Goal: Information Seeking & Learning: Stay updated

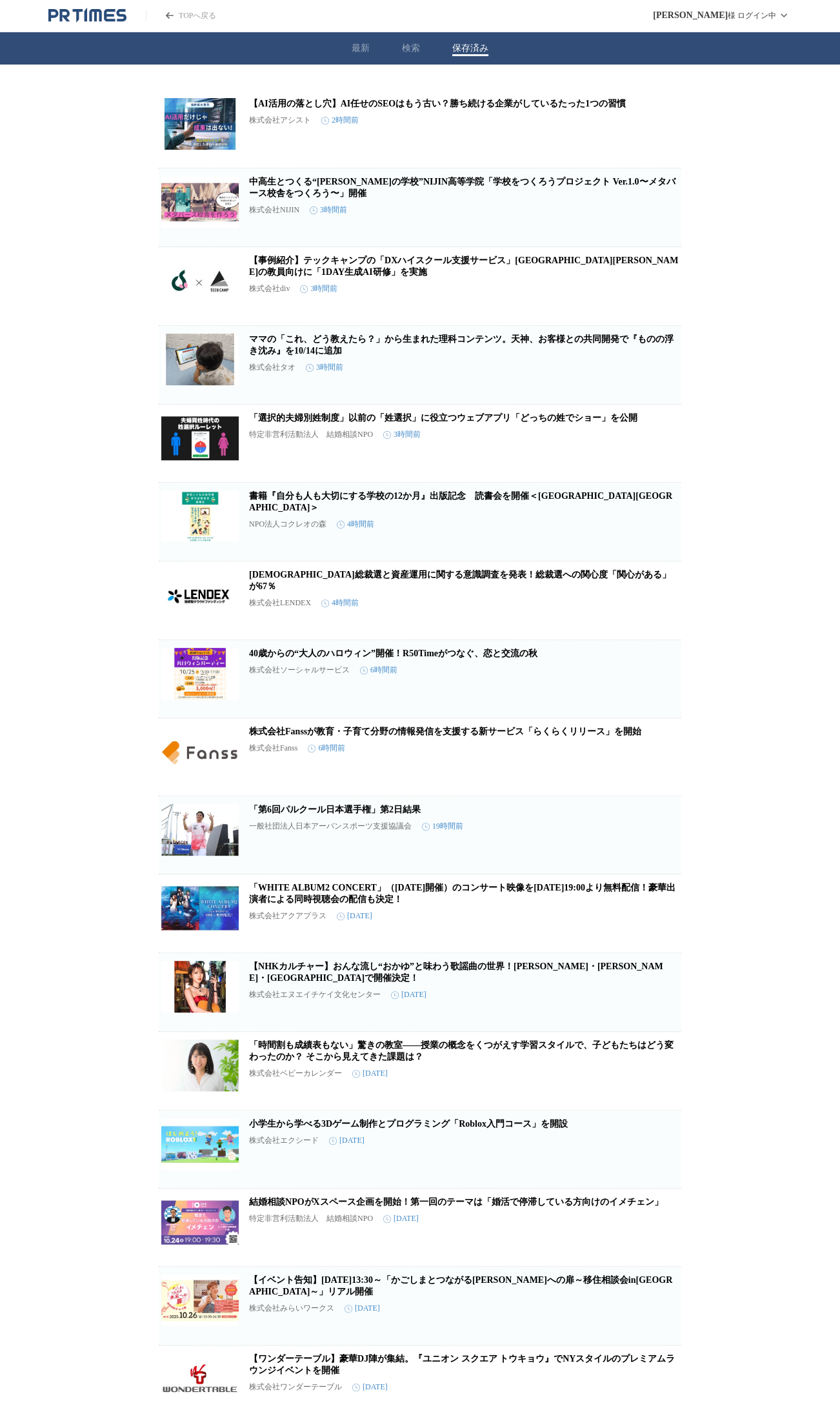
click at [355, 49] on button "最新" at bounding box center [360, 49] width 18 height 12
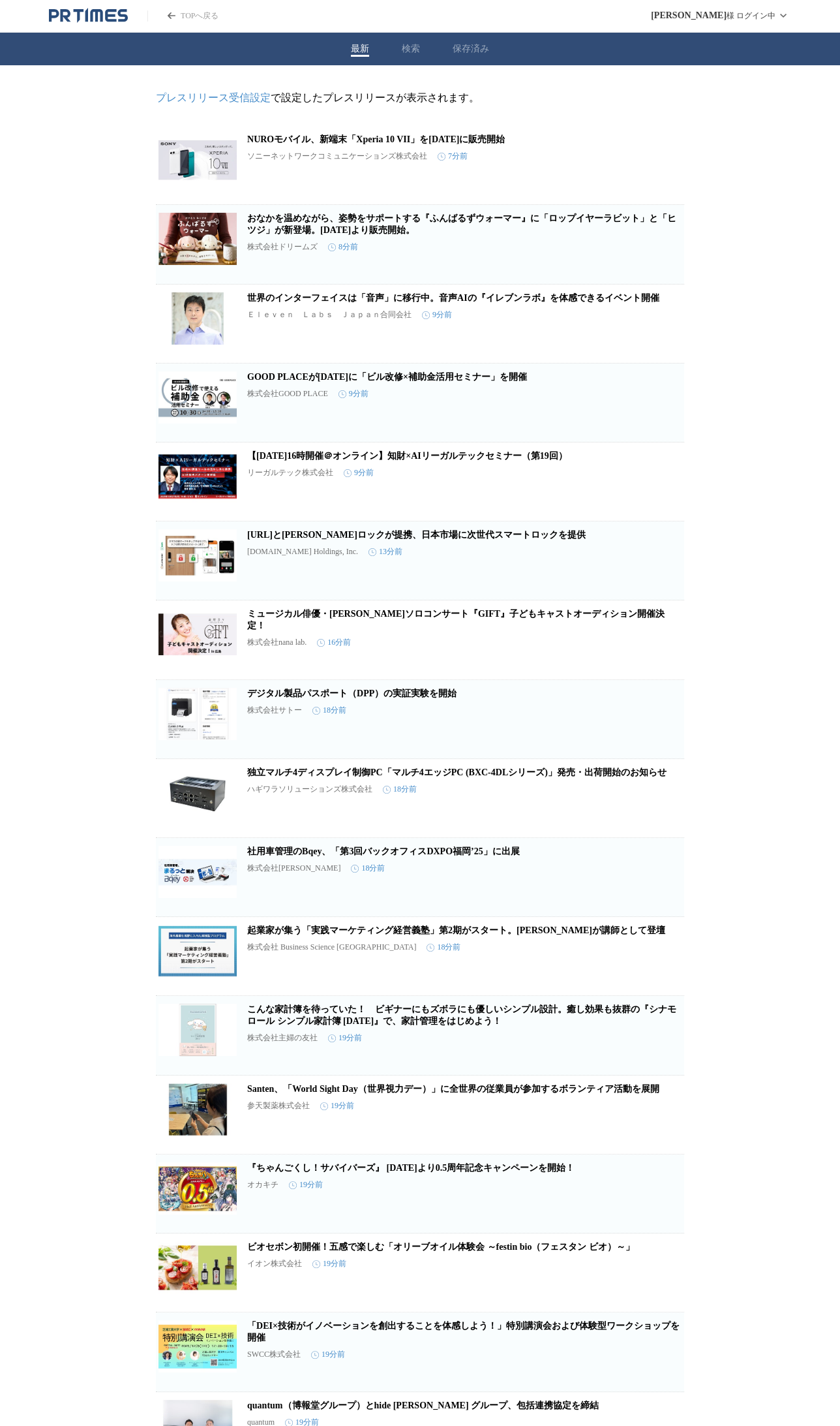
click at [615, 171] on icon "button" at bounding box center [616, 170] width 16 height 16
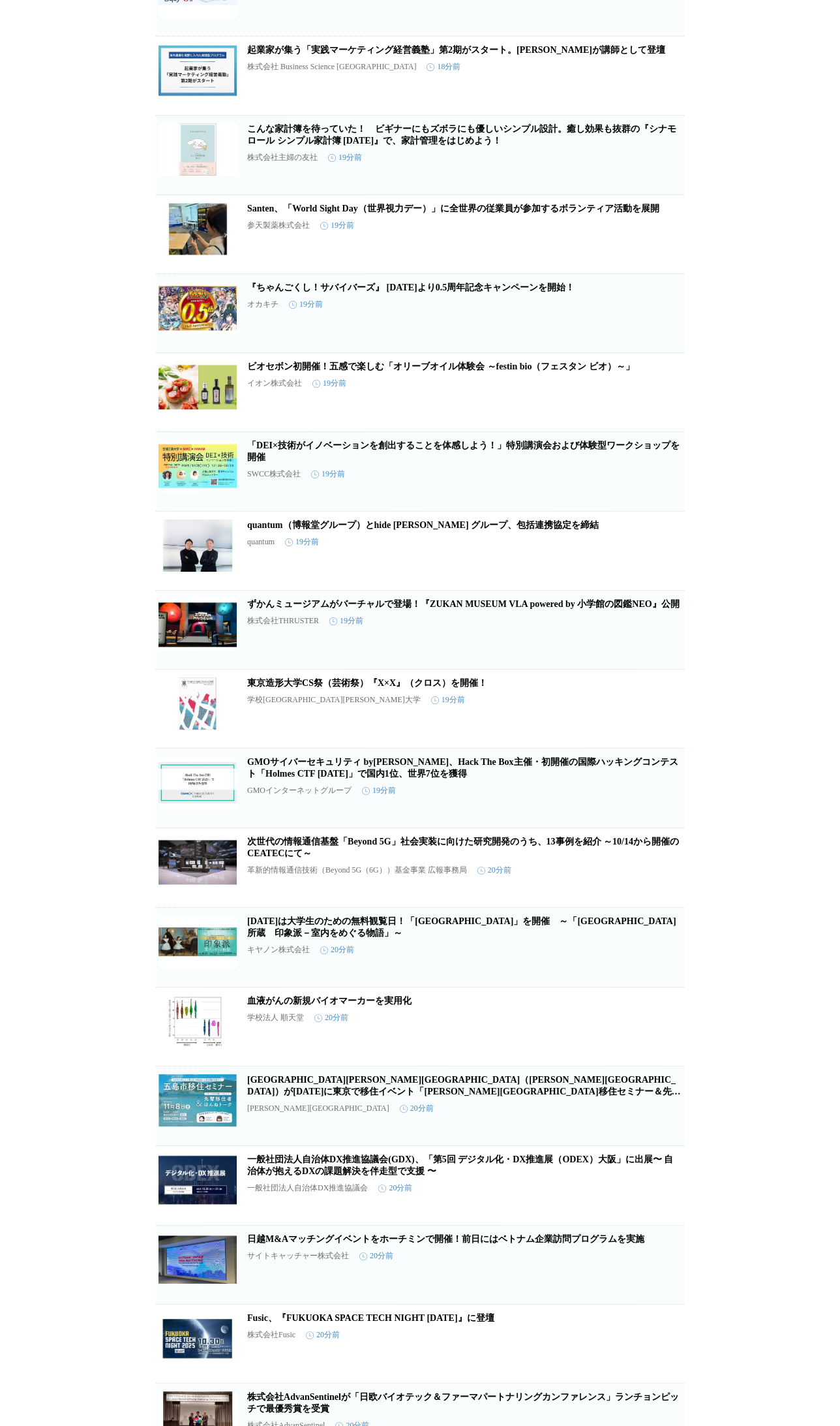
scroll to position [939, 0]
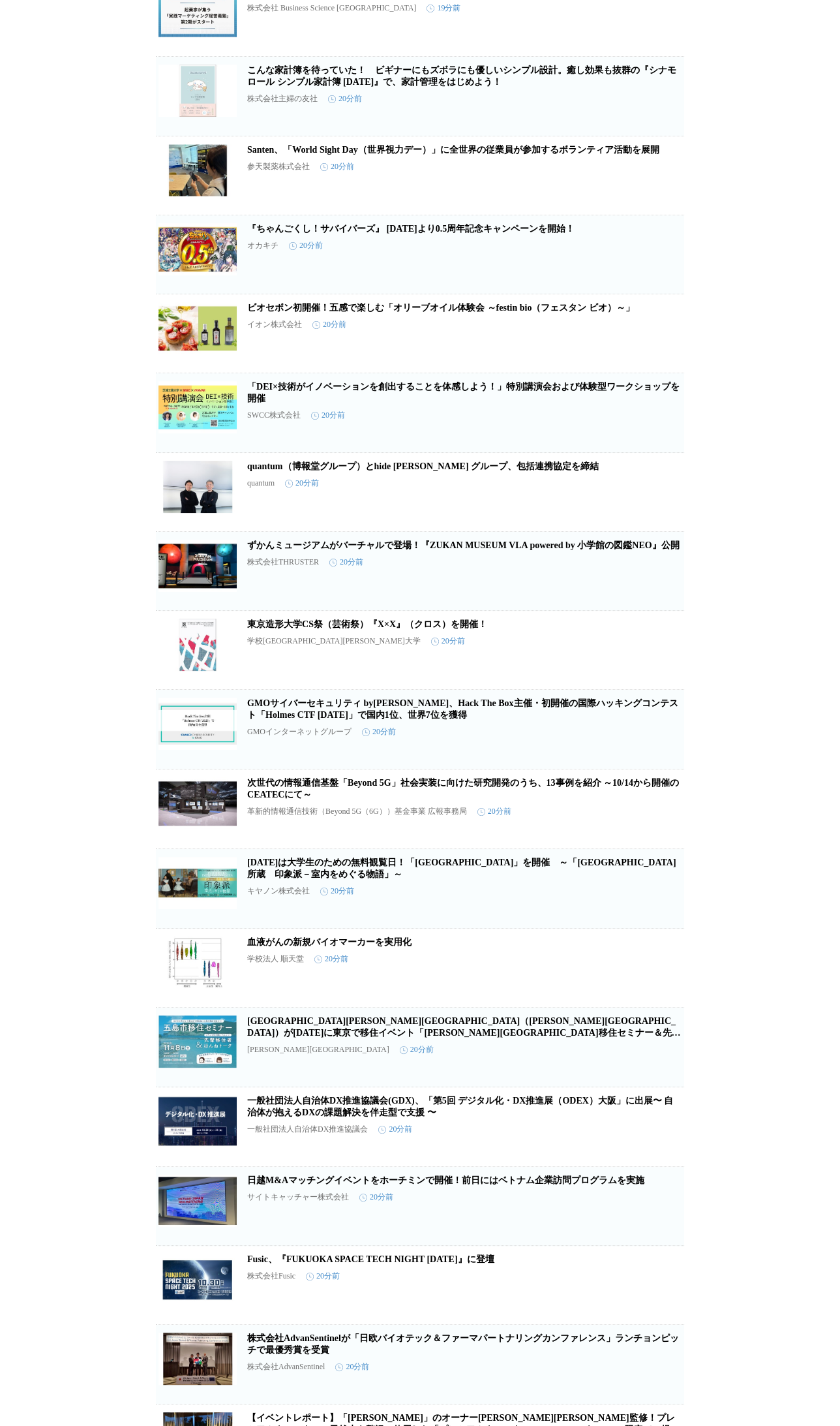
click at [400, 879] on link "[DATE]は大学生のための無料観覧日！「[GEOGRAPHIC_DATA]」を開催　～「[GEOGRAPHIC_DATA]所蔵　印象派－室内をめぐる物語」～" at bounding box center [461, 868] width 428 height 22
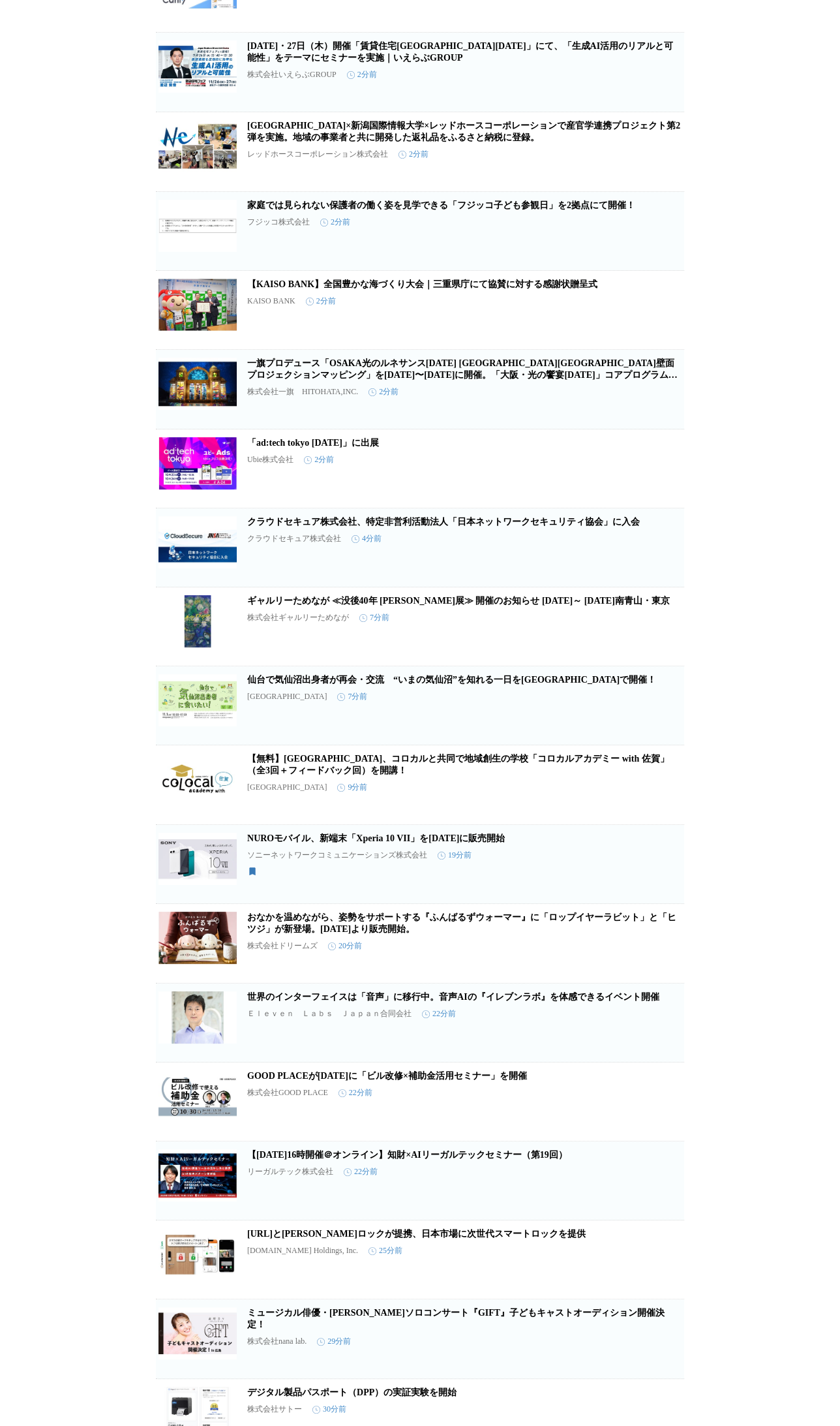
scroll to position [0, 0]
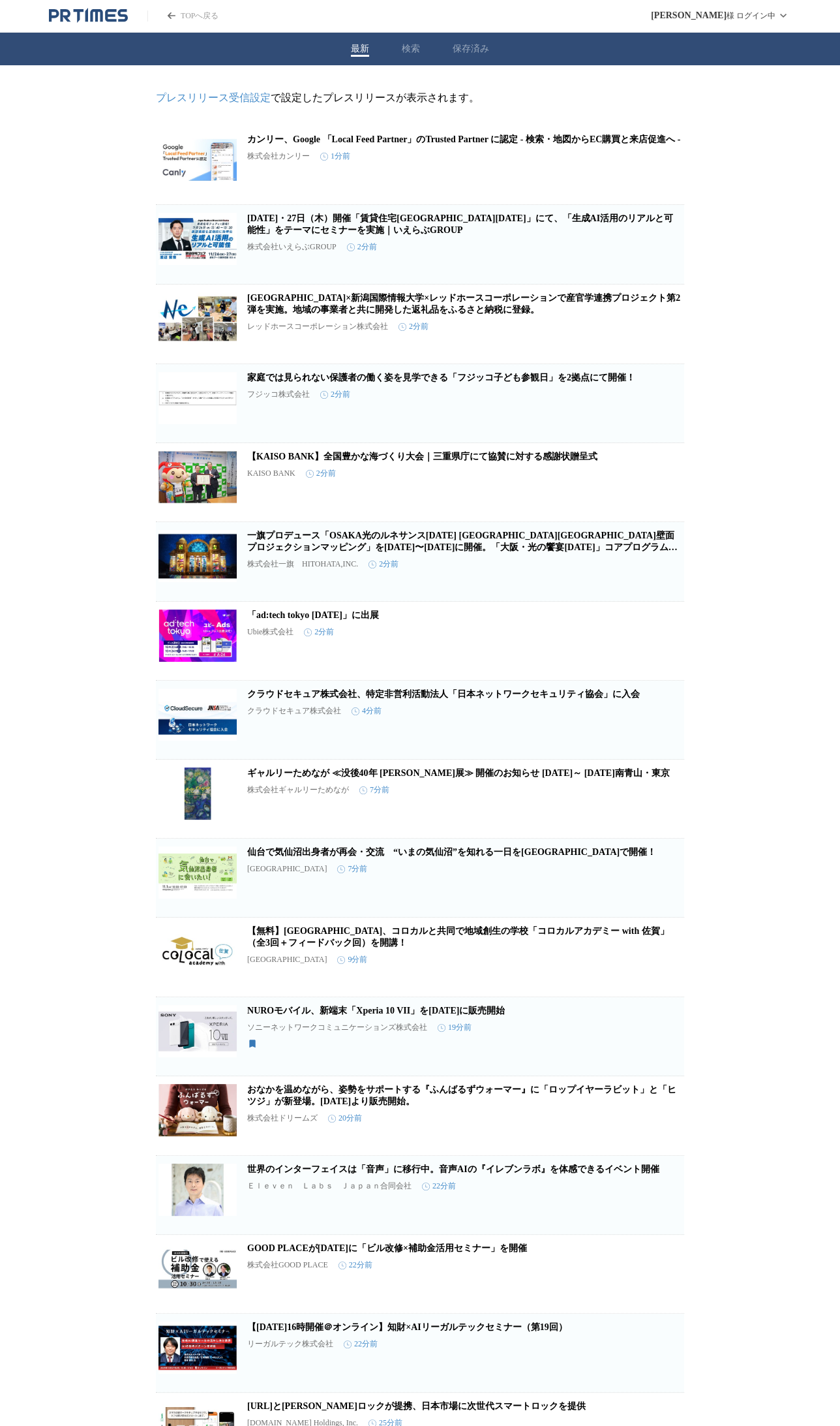
click at [615, 337] on icon "button" at bounding box center [616, 329] width 16 height 16
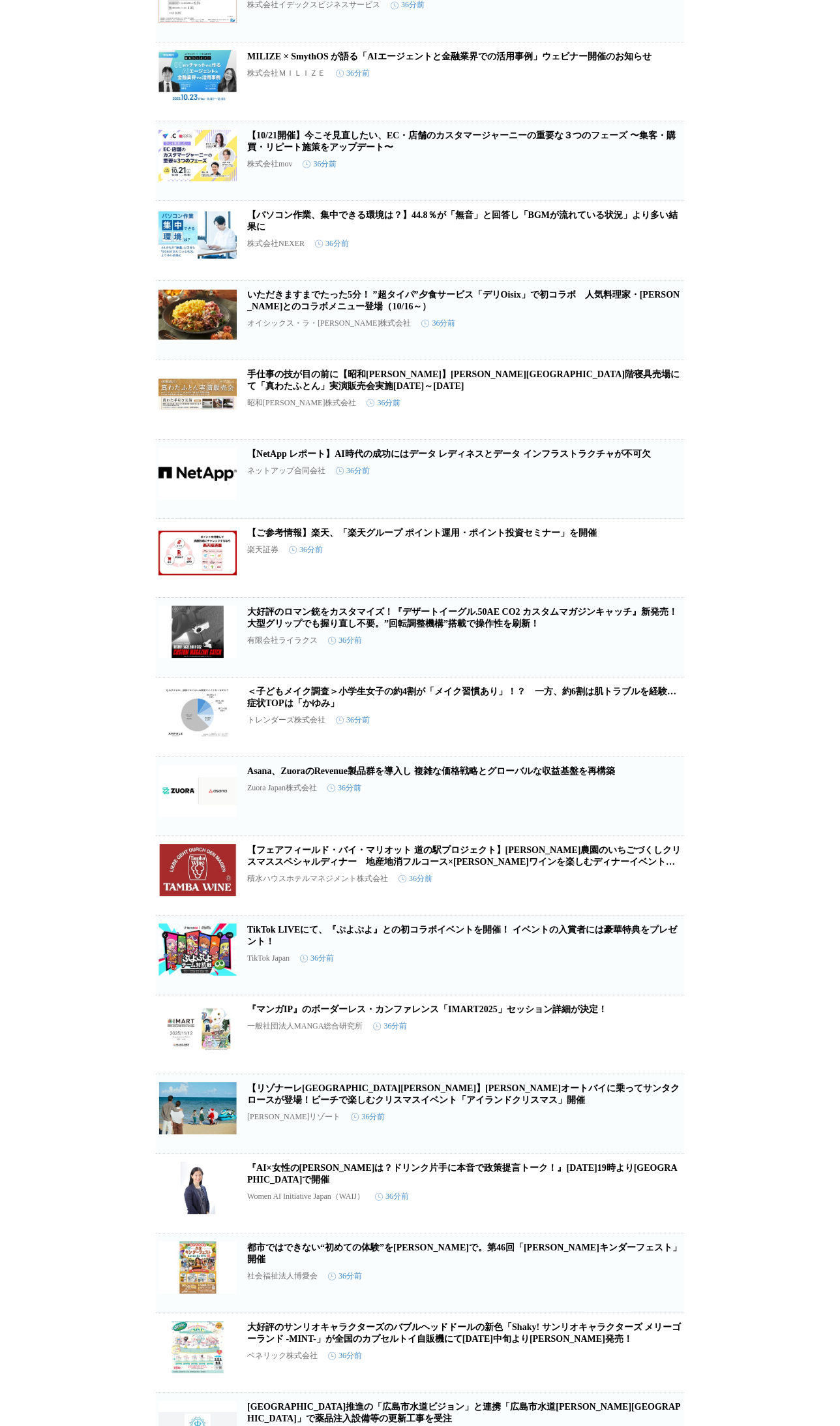
scroll to position [3439, 0]
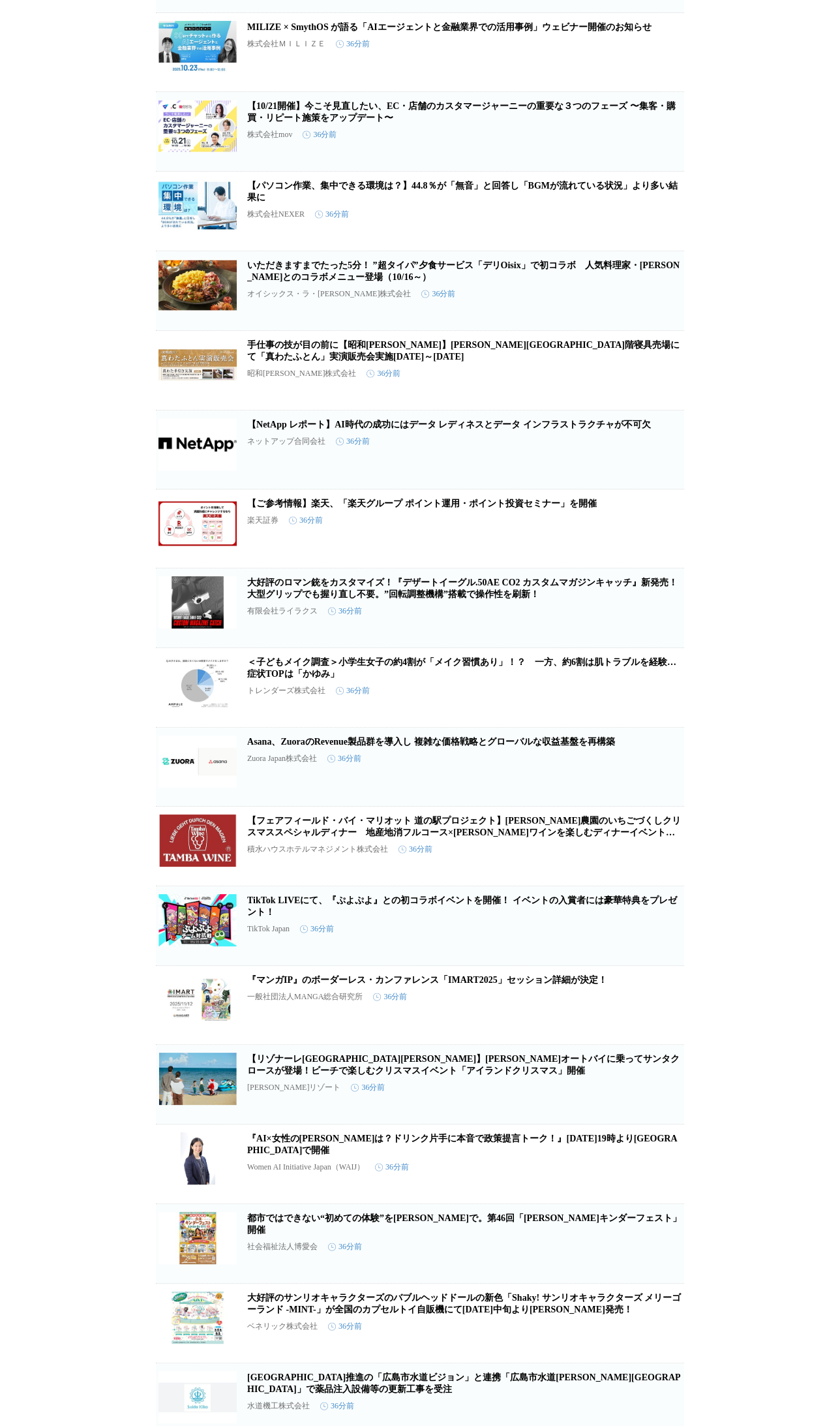
click at [610, 701] on icon "button" at bounding box center [616, 692] width 16 height 16
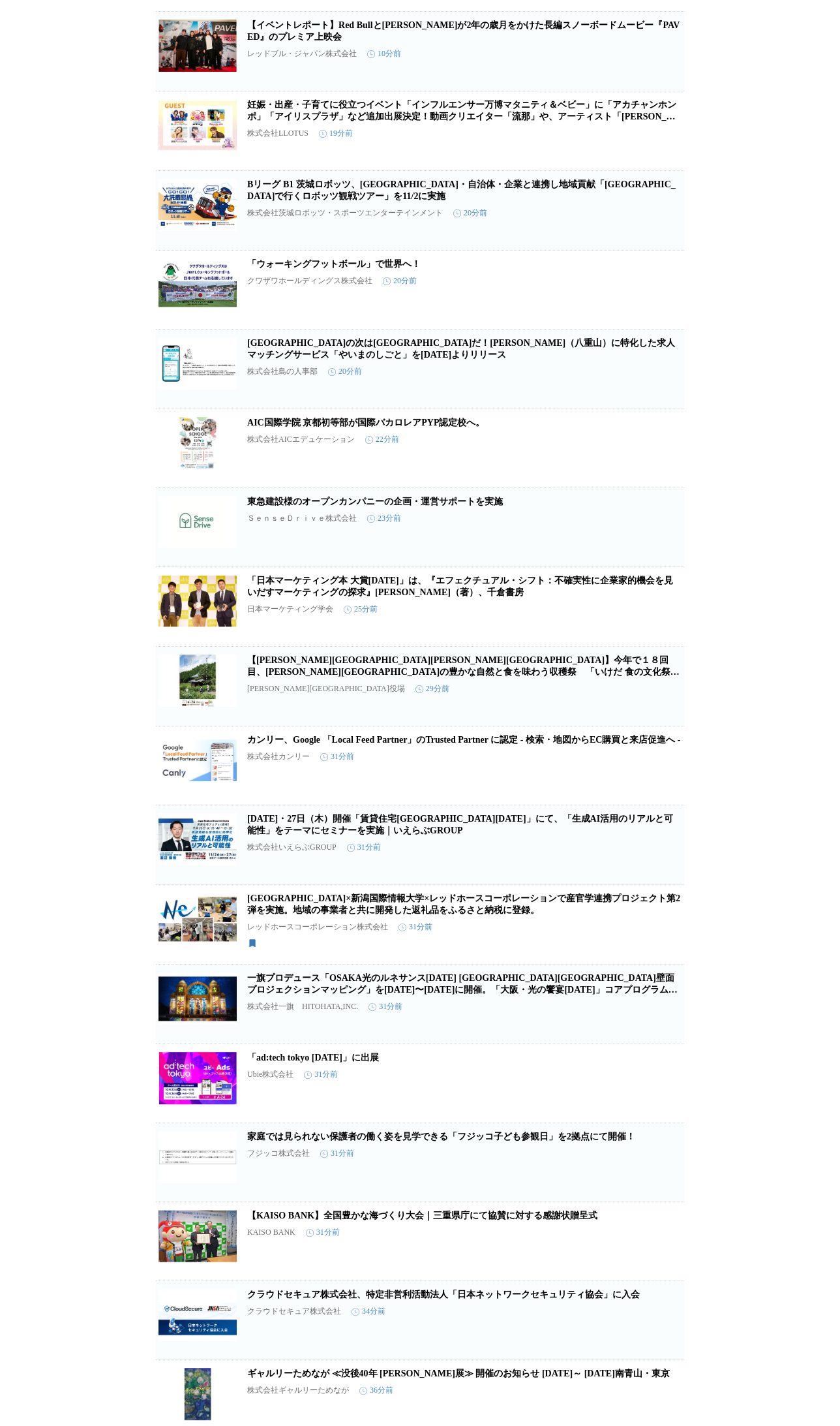
scroll to position [0, 0]
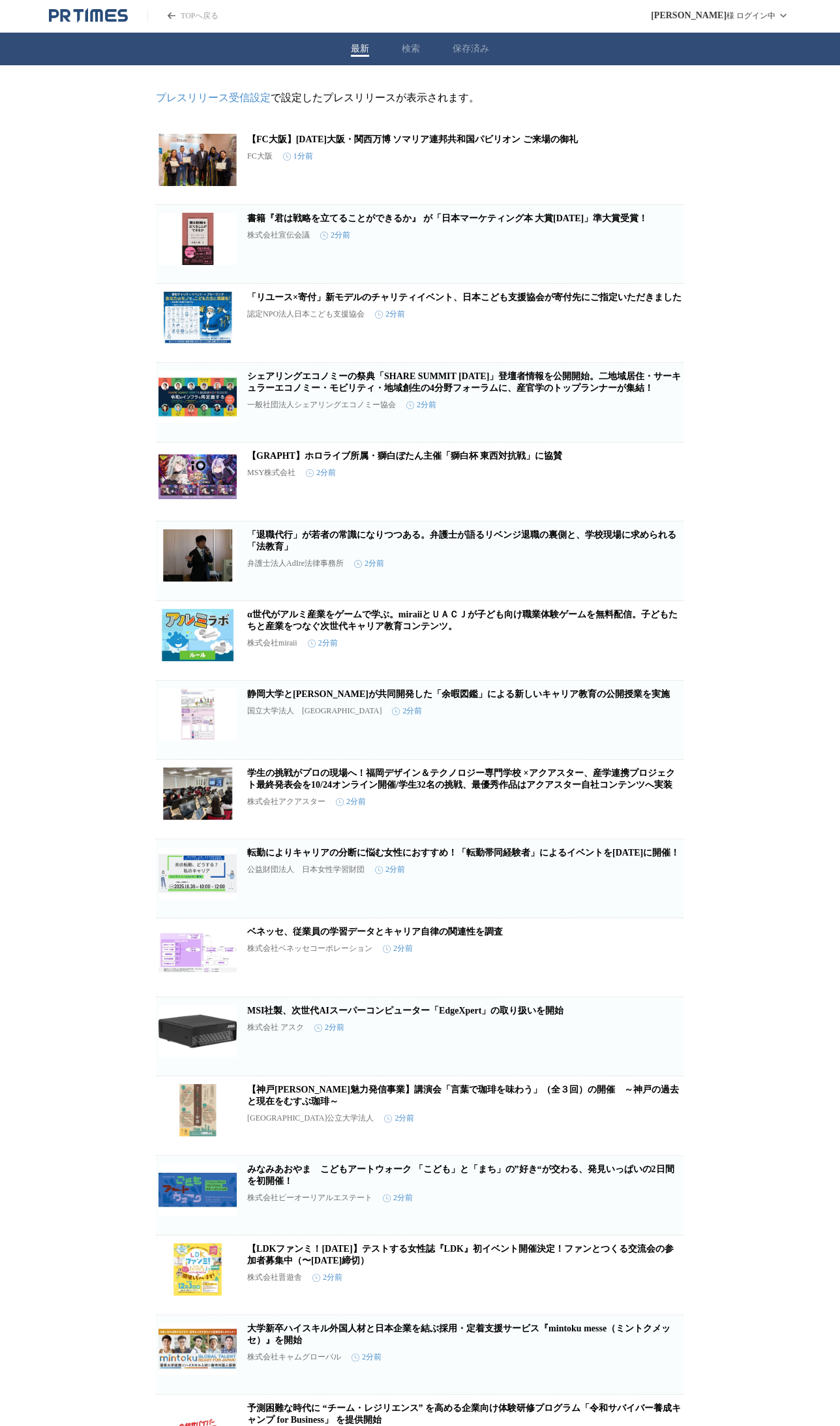
click at [616, 171] on icon "button" at bounding box center [616, 170] width 16 height 16
click at [444, 699] on link "静岡大学と[PERSON_NAME]が共同開発した「余暇図鑑」による新しいキャリア教育の公開授業を実施" at bounding box center [458, 694] width 422 height 10
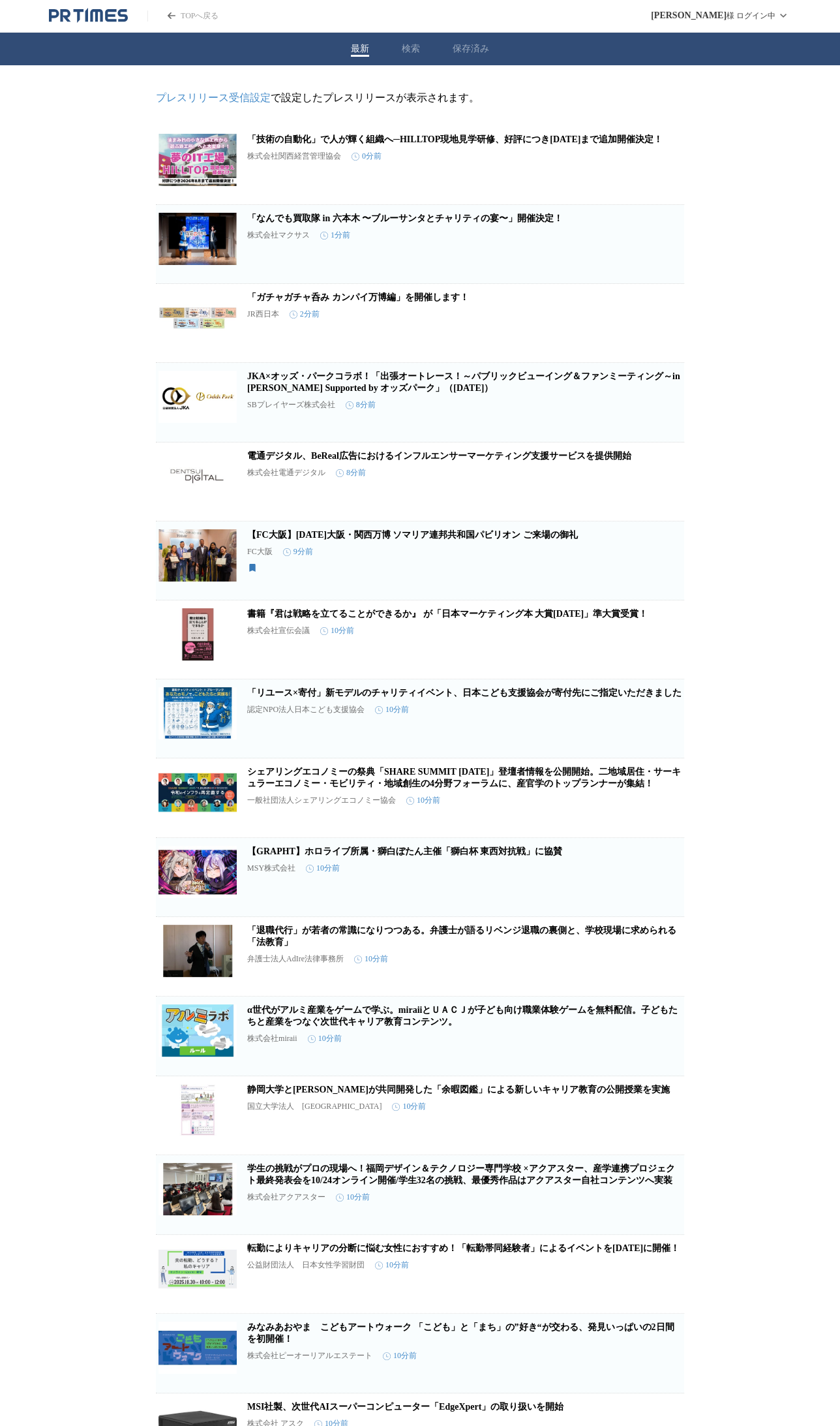
click at [615, 172] on icon "button" at bounding box center [616, 170] width 16 height 16
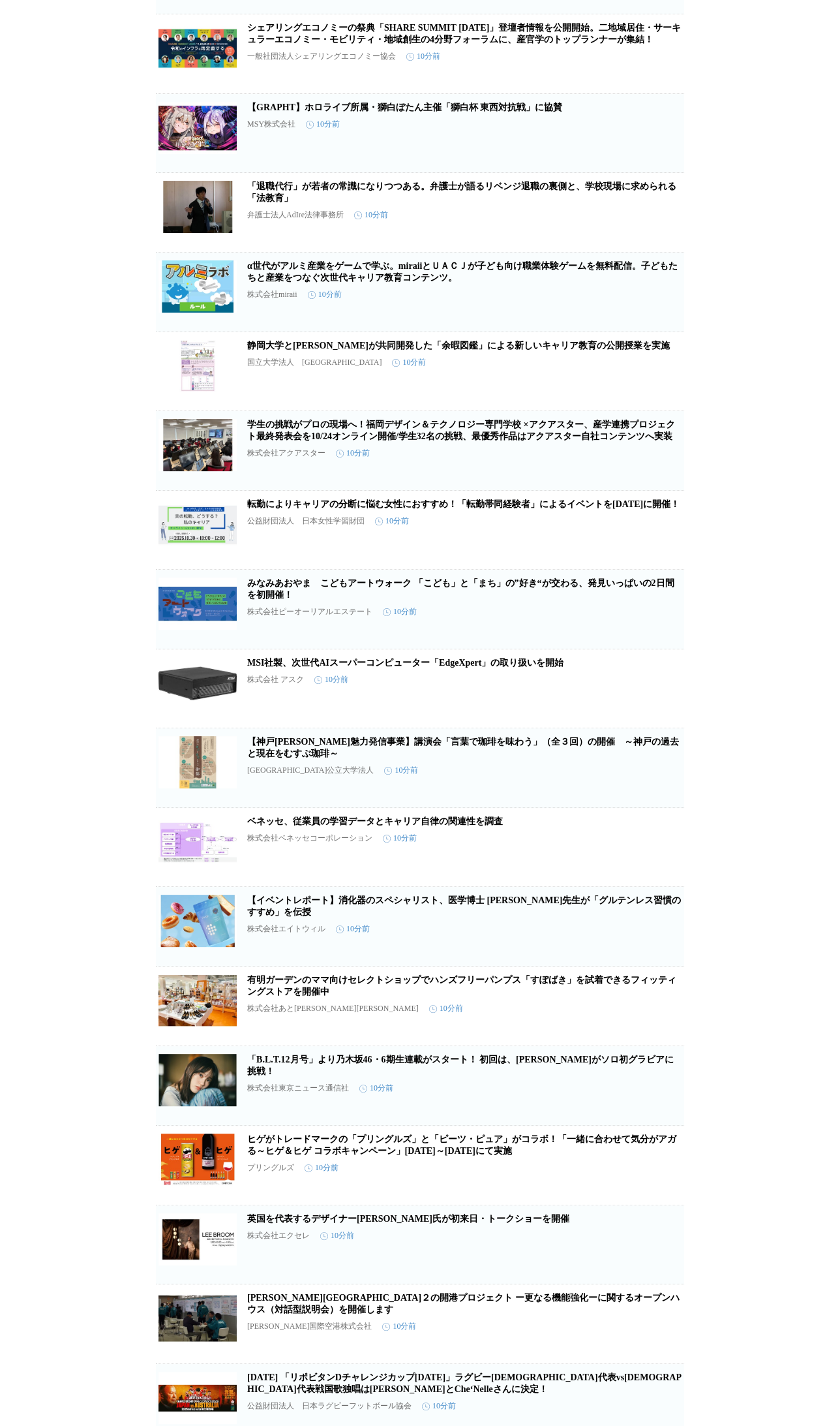
scroll to position [770, 0]
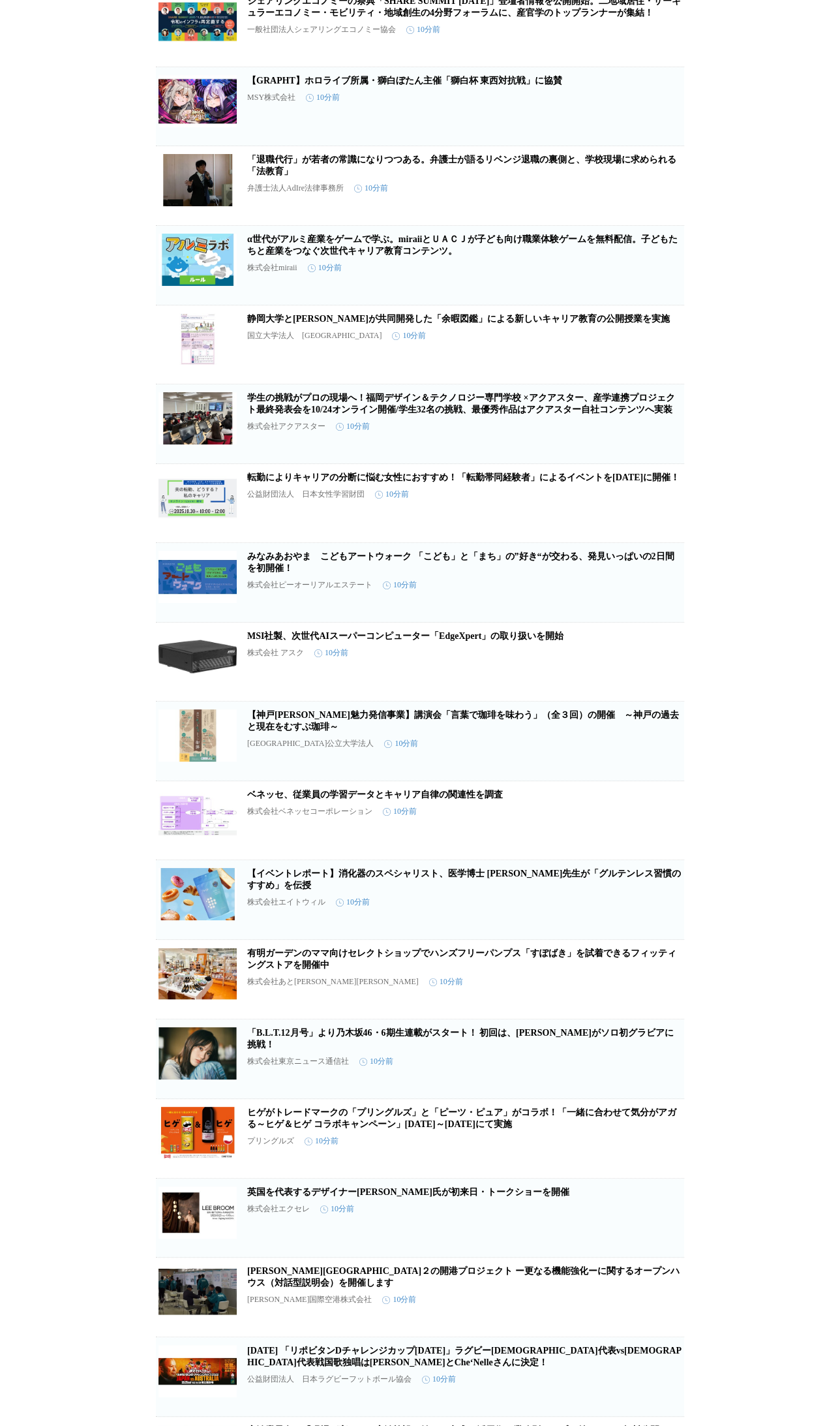
click at [401, 324] on link "静岡大学と[PERSON_NAME]が共同開発した「余暇図鑑」による新しいキャリア教育の公開授業を実施" at bounding box center [458, 319] width 422 height 10
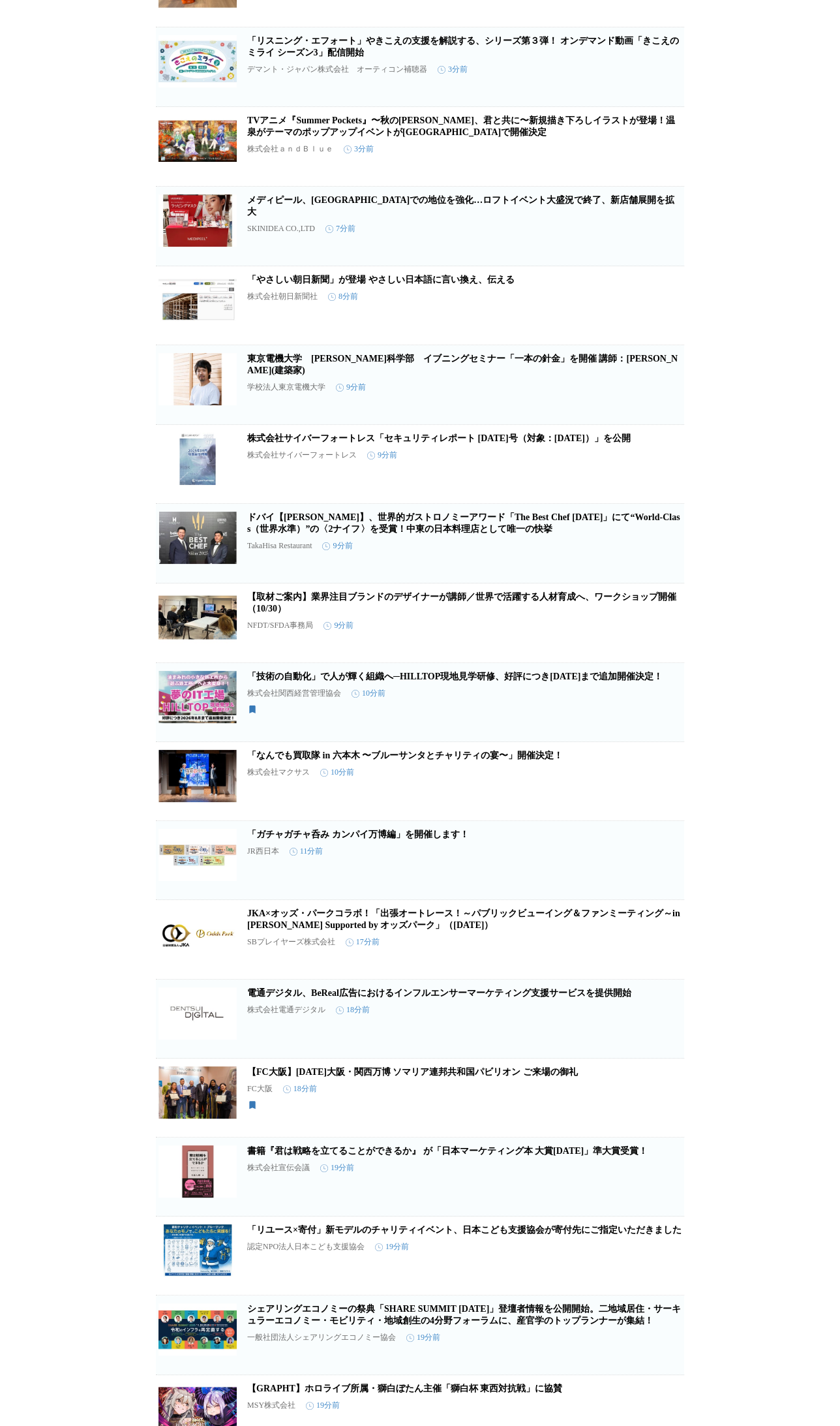
scroll to position [0, 0]
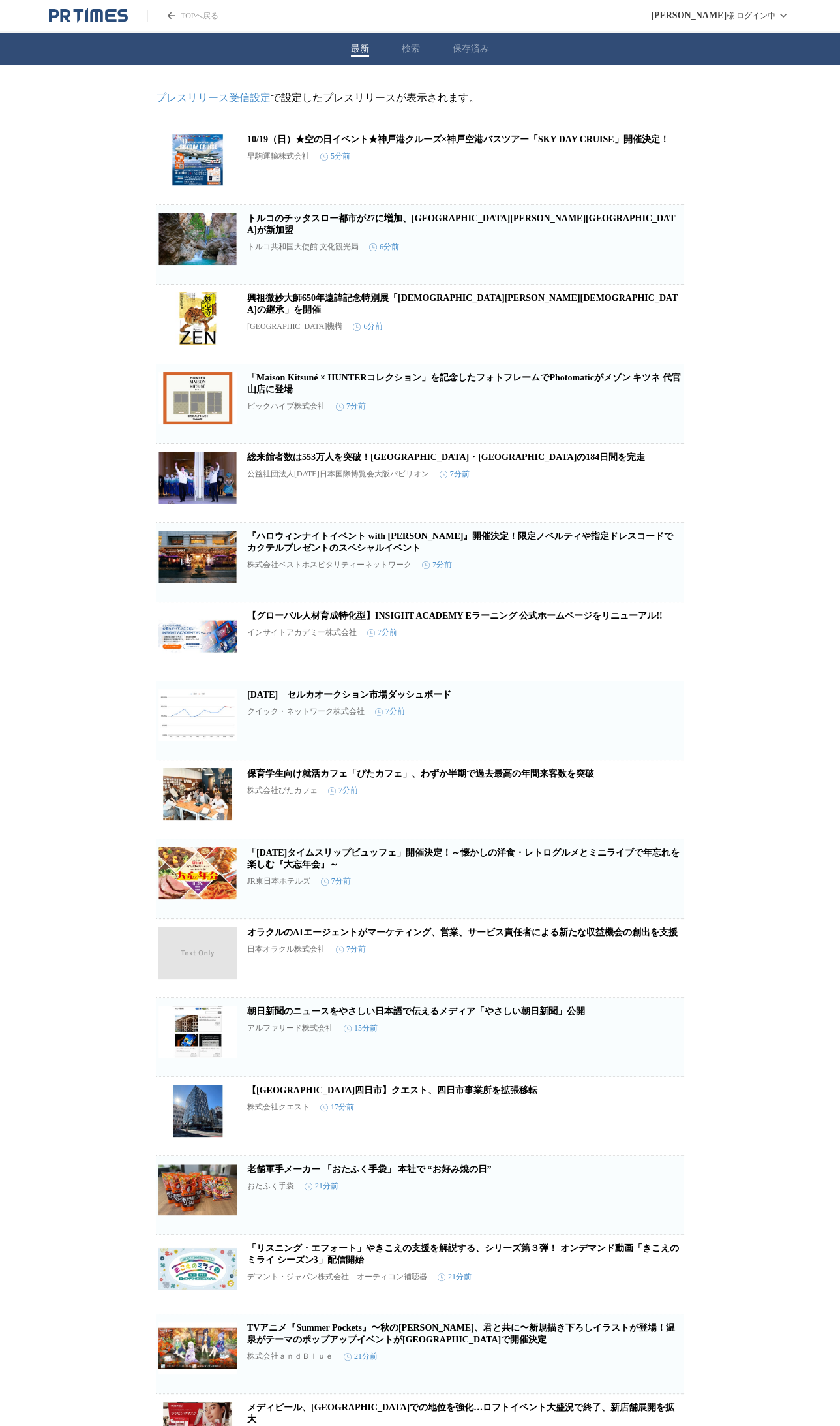
click at [616, 176] on icon "button" at bounding box center [616, 171] width 9 height 12
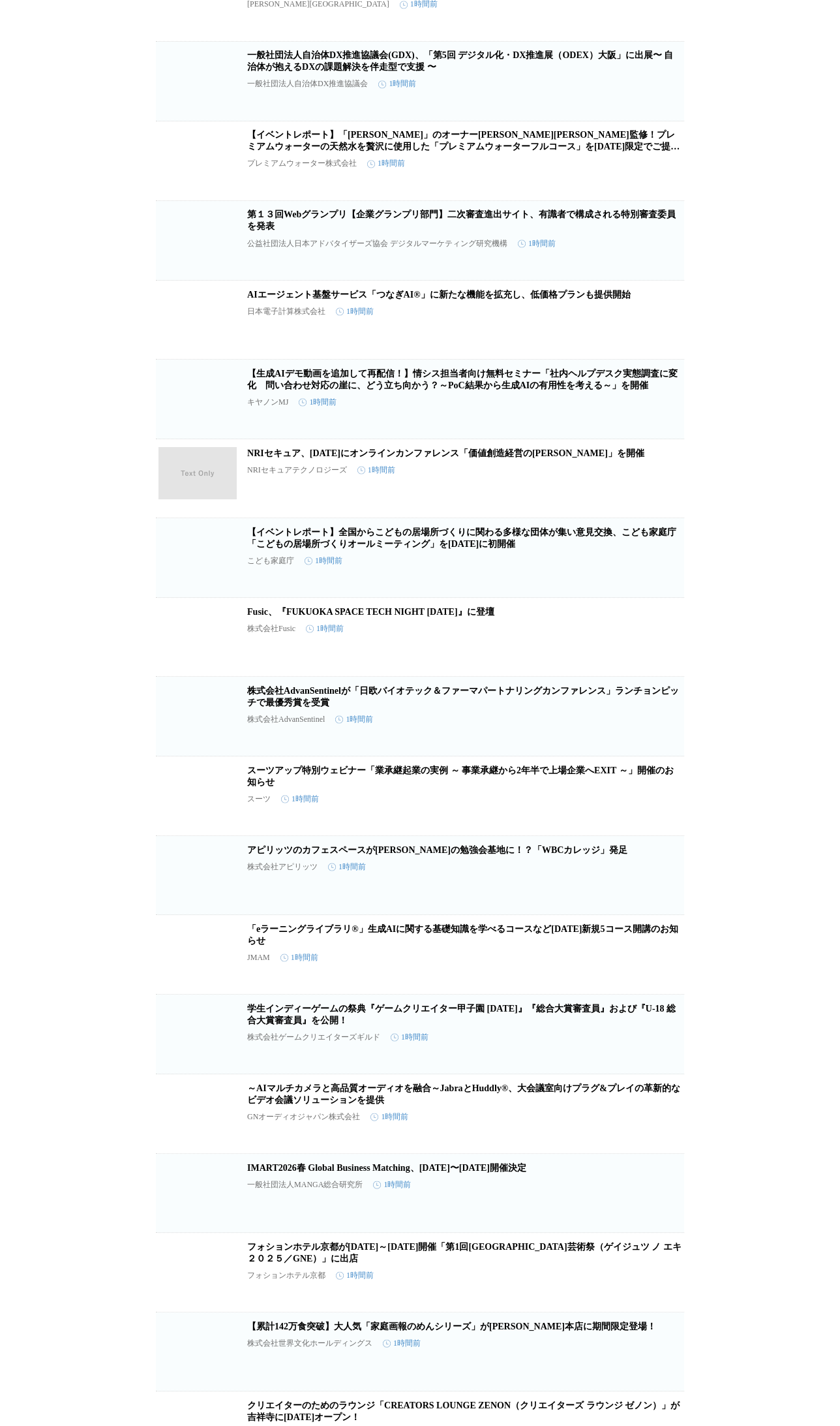
scroll to position [10274, 0]
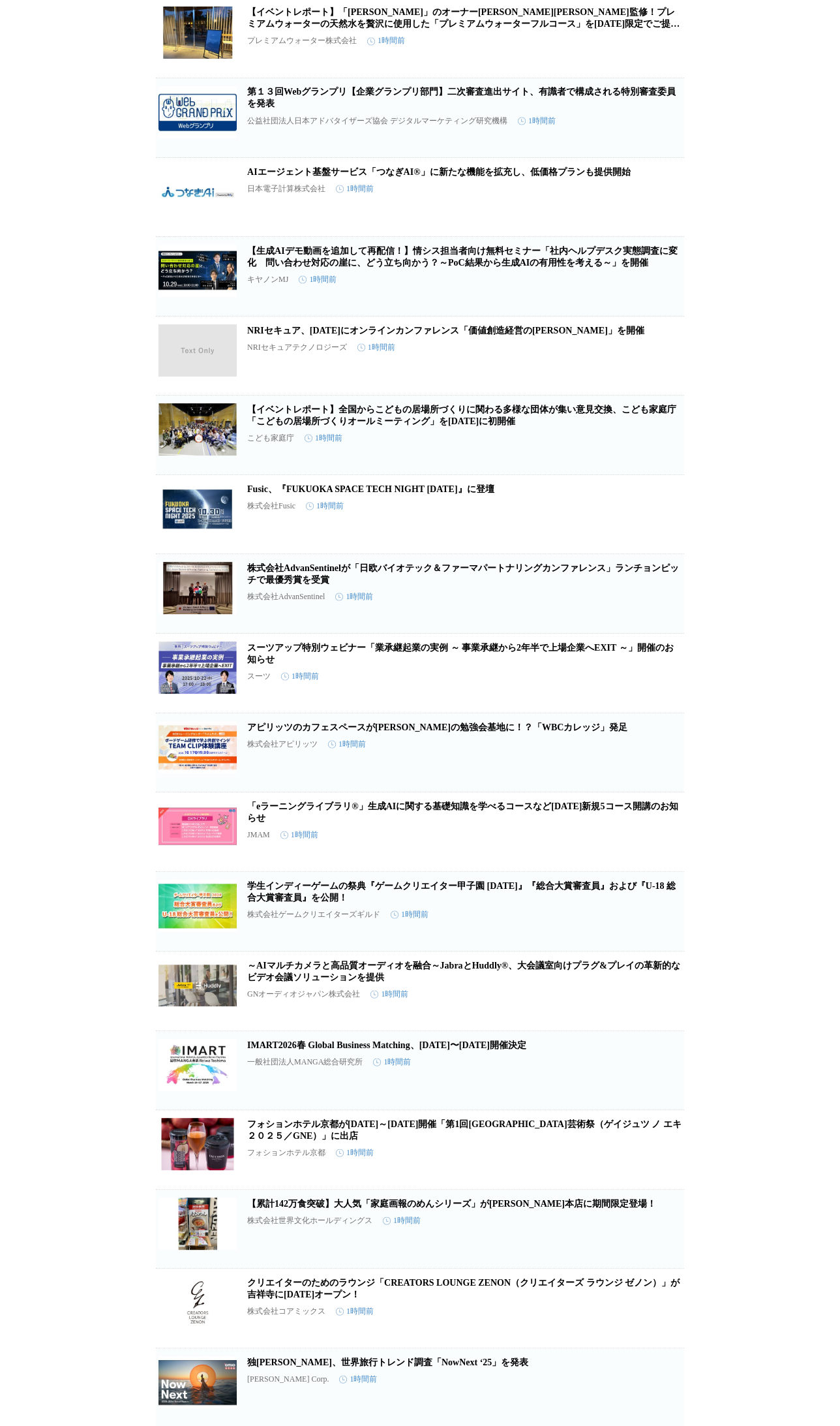
click at [336, 425] on link "【イベントレポート】全国からこどもの居場所づくりに関わる多様な団体が集い意見交換、こども家庭庁「こどもの居場所づくりオールミーティング」を[DATE]に初開催" at bounding box center [462, 414] width 429 height 22
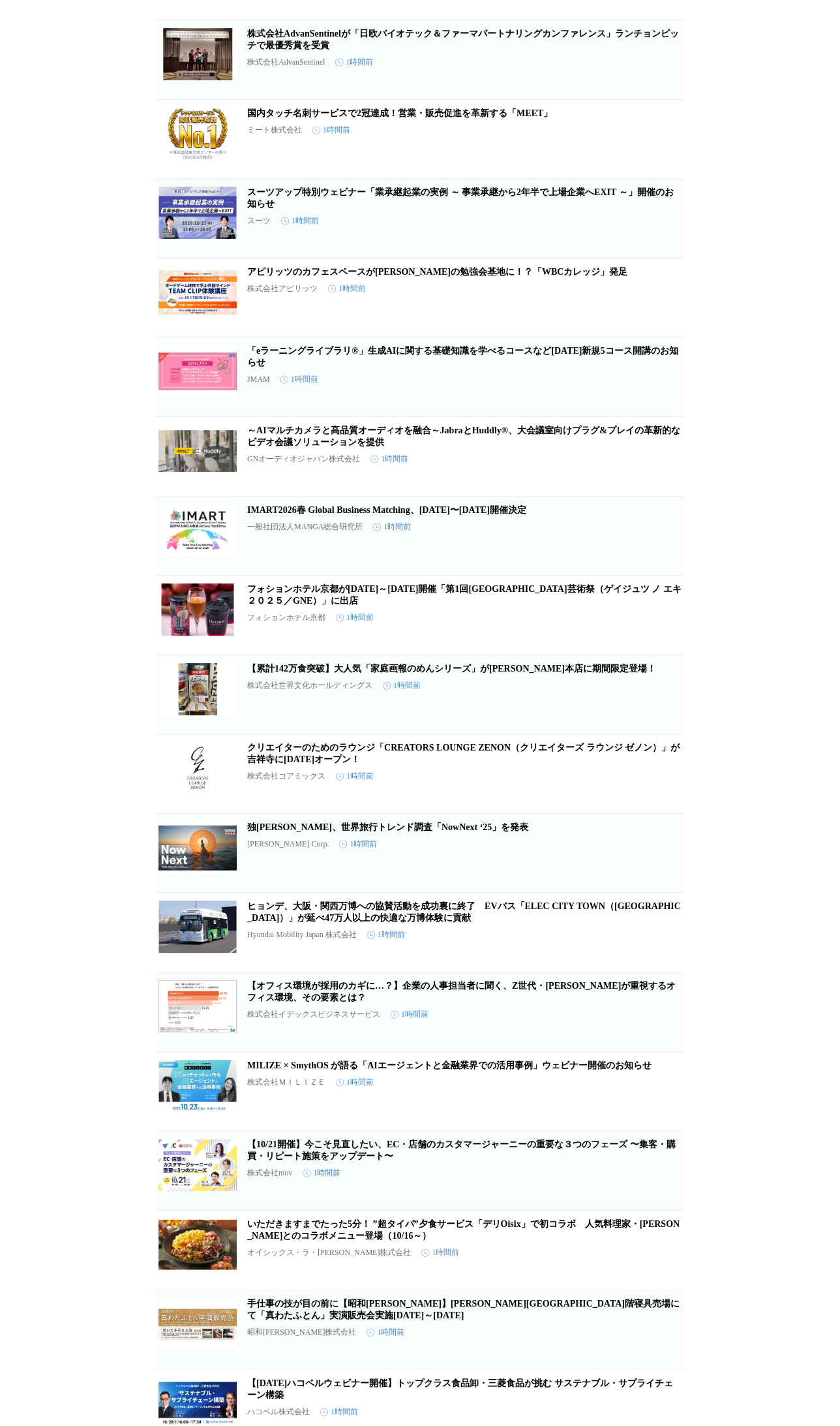
scroll to position [10812, 0]
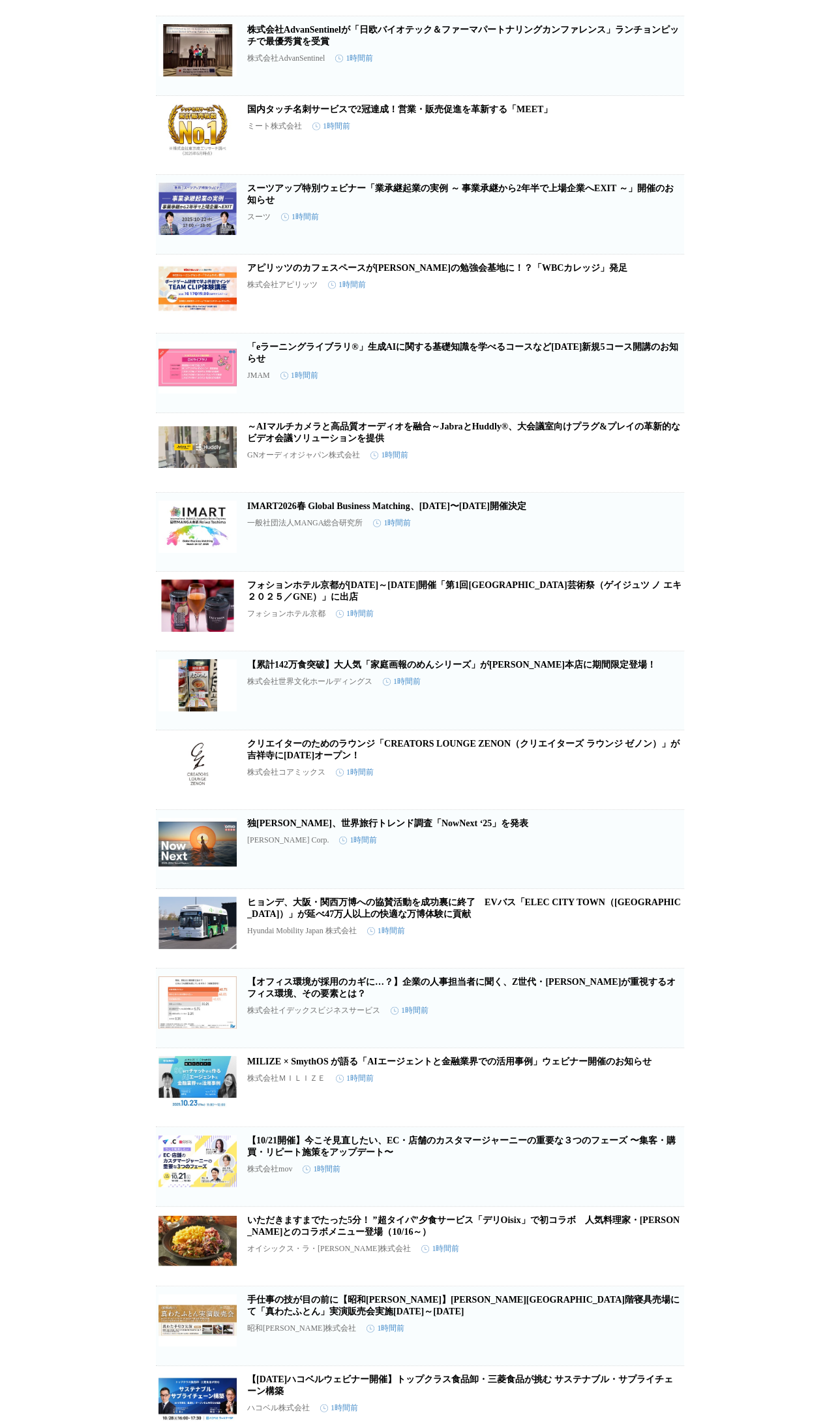
click at [425, 364] on link "「eラーニングライブラリ®」生成AIに関する基礎知識を学べるコースなど[DATE]新規5コース開講のお知らせ" at bounding box center [462, 353] width 431 height 22
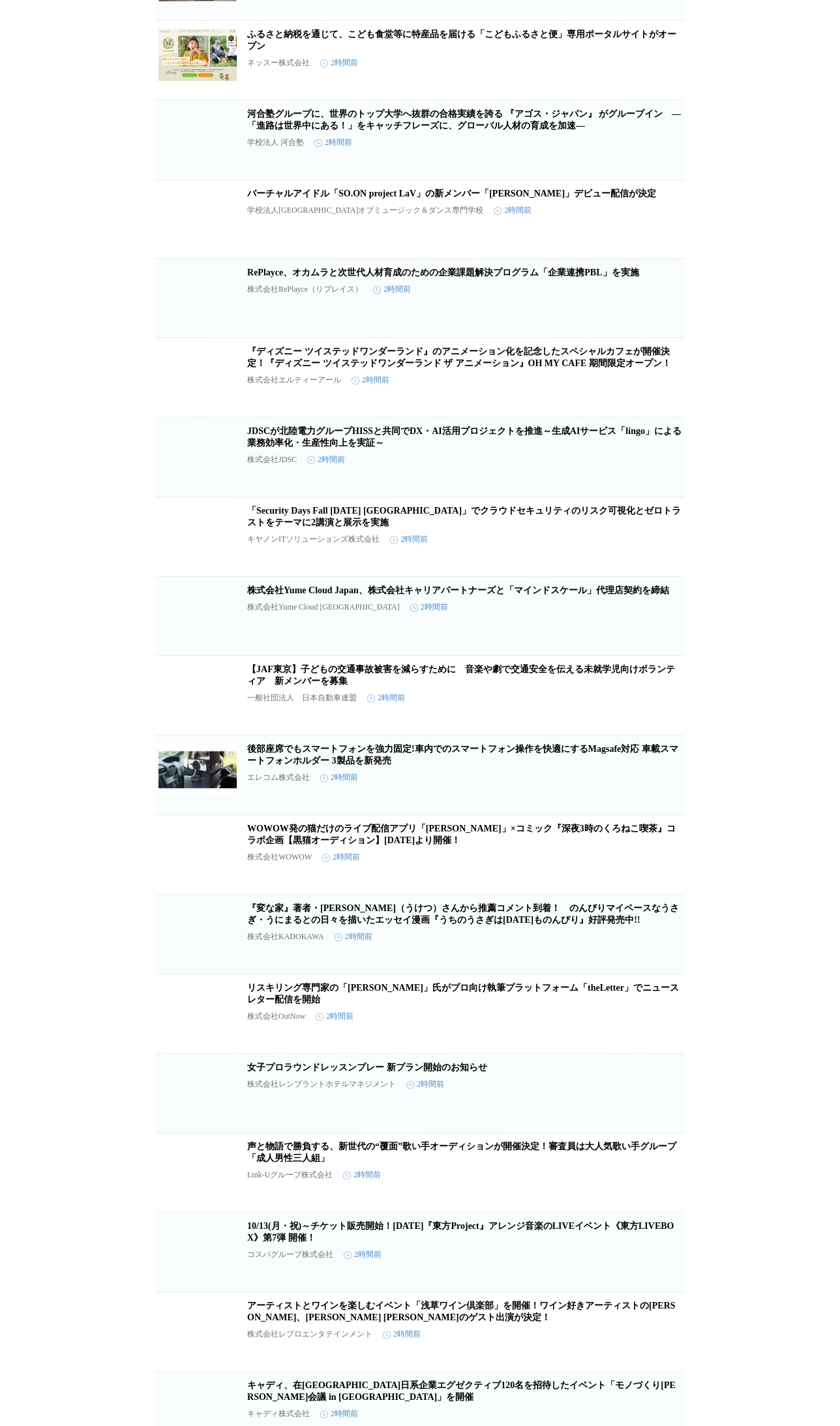
scroll to position [15174, 0]
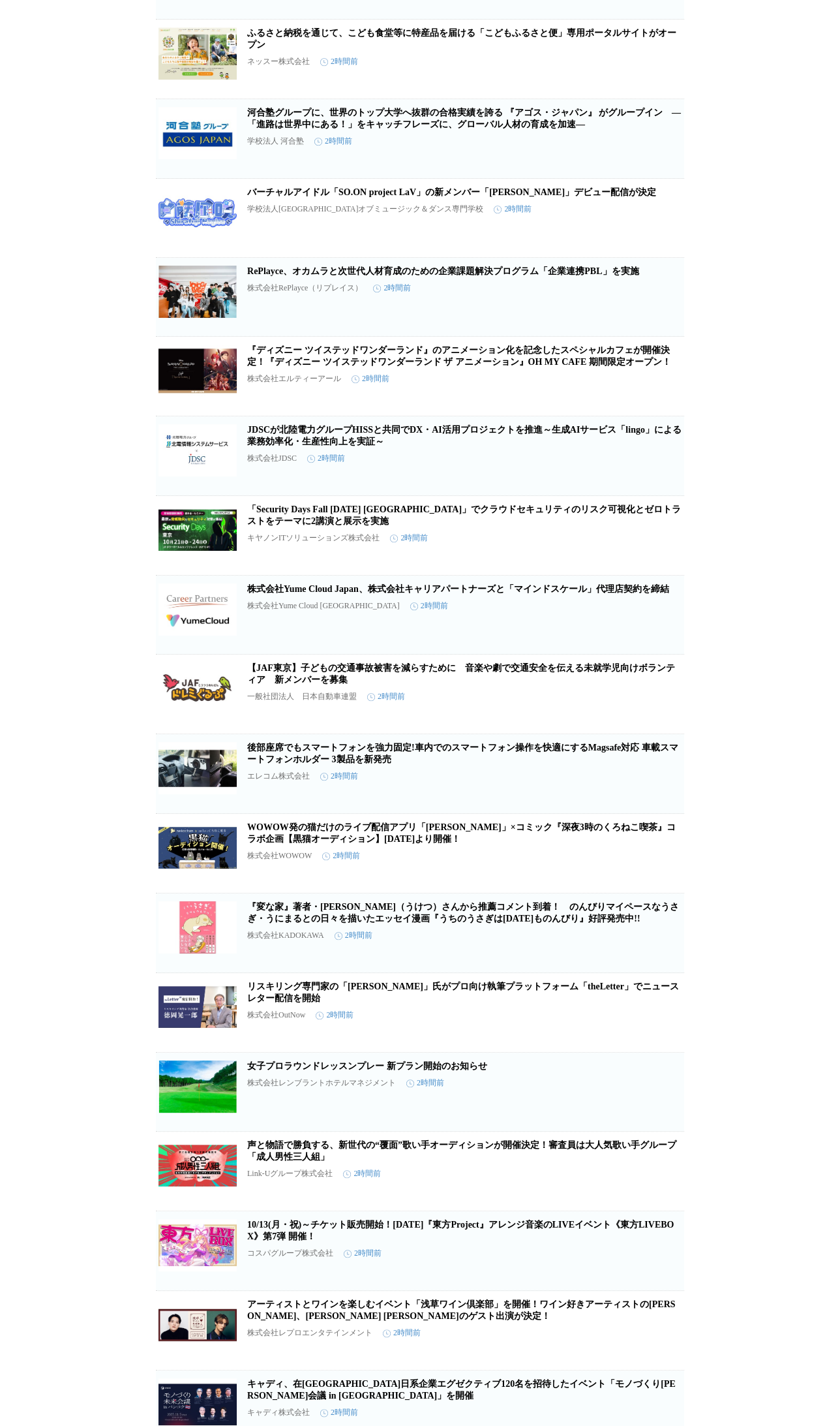
click at [413, 276] on link "RePlayce、オカムラと次世代人材育成のための企業課題解決プログラム「企業連携PBL」を実施" at bounding box center [442, 271] width 392 height 10
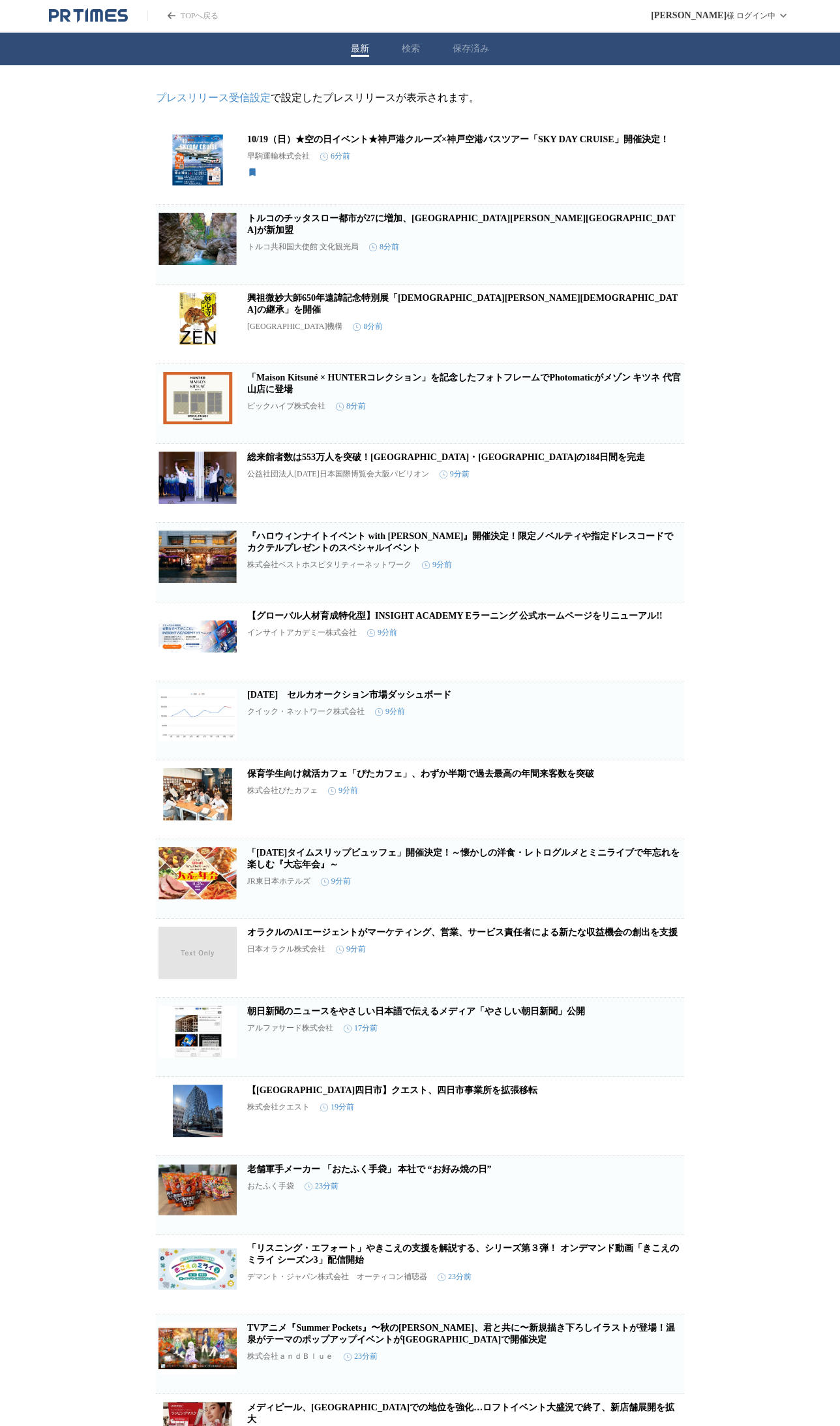
click at [359, 54] on button "最新" at bounding box center [360, 49] width 18 height 12
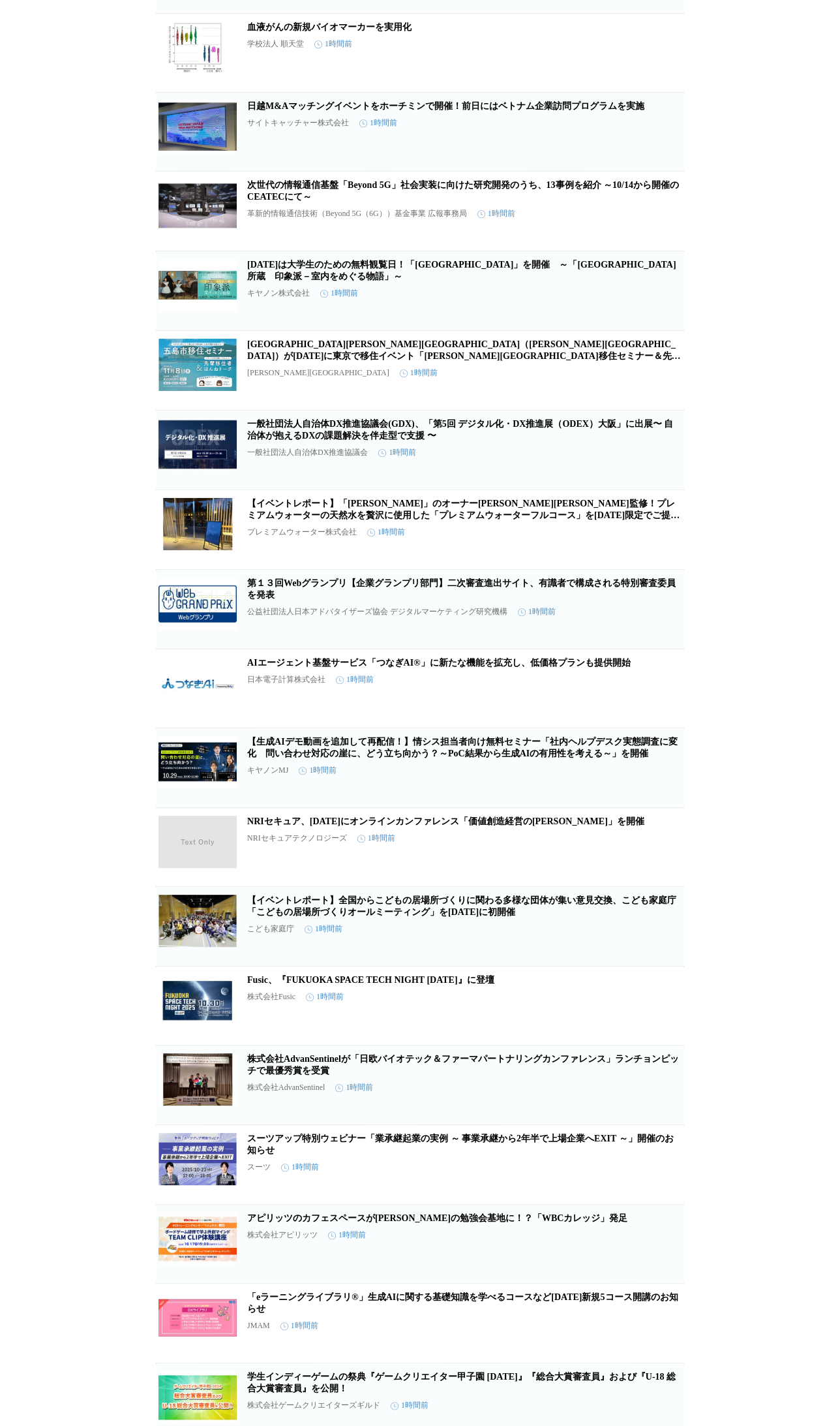
scroll to position [8247, 0]
